Goal: Entertainment & Leisure: Consume media (video, audio)

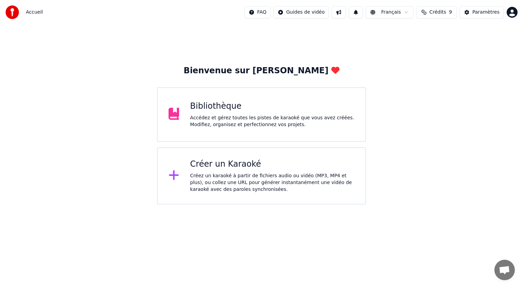
click at [210, 116] on div "Accédez et gérez toutes les pistes de karaoké que vous avez créées. Modifiez, o…" at bounding box center [272, 121] width 165 height 14
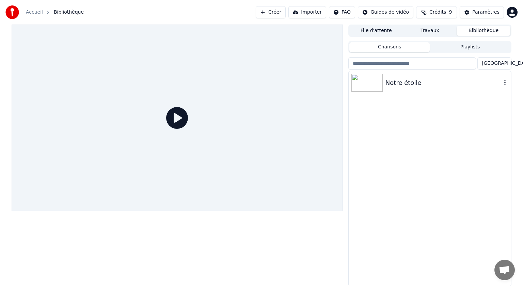
click at [361, 76] on img at bounding box center [367, 83] width 31 height 18
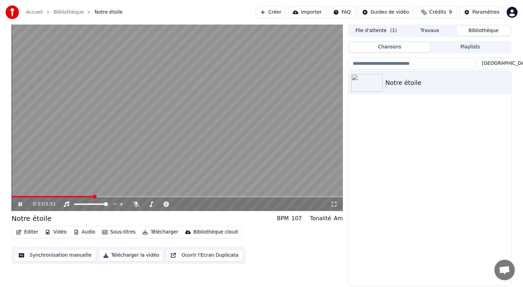
click at [20, 204] on icon at bounding box center [19, 204] width 3 height 4
click at [147, 111] on video at bounding box center [177, 118] width 331 height 186
